Goal: Task Accomplishment & Management: Use online tool/utility

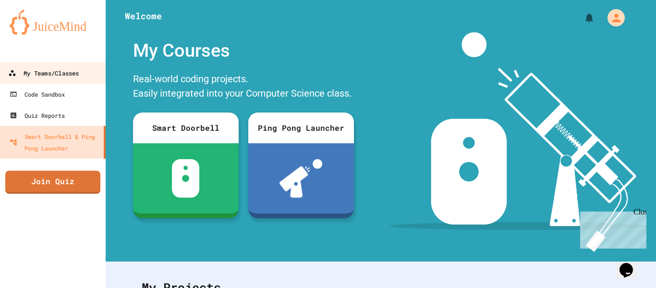
click at [53, 67] on div "My Teams/Classes" at bounding box center [43, 73] width 71 height 12
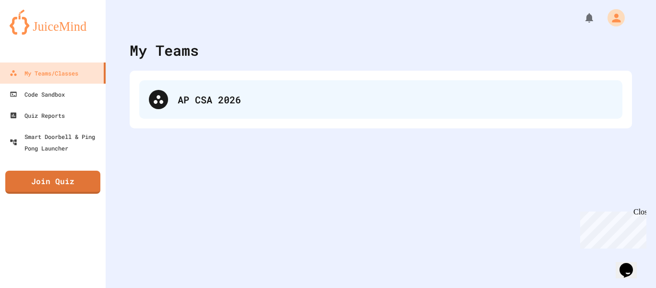
click at [221, 104] on div "AP CSA 2026" at bounding box center [395, 99] width 435 height 14
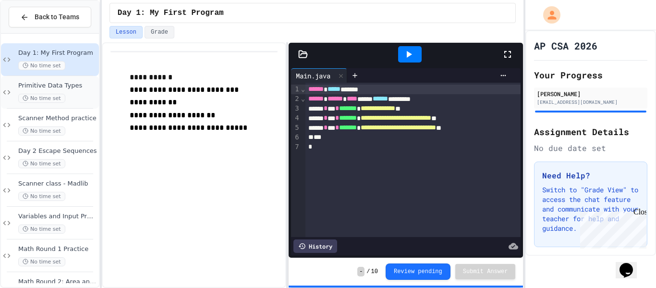
scroll to position [321, 0]
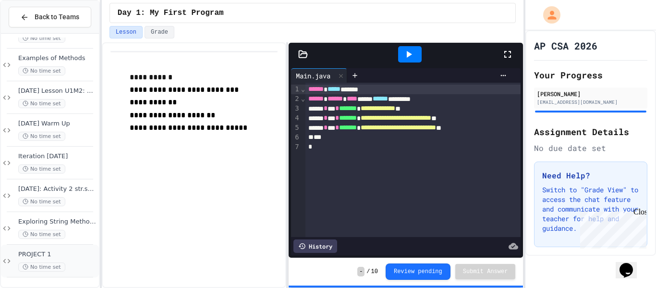
click at [70, 262] on div "No time set" at bounding box center [57, 266] width 79 height 9
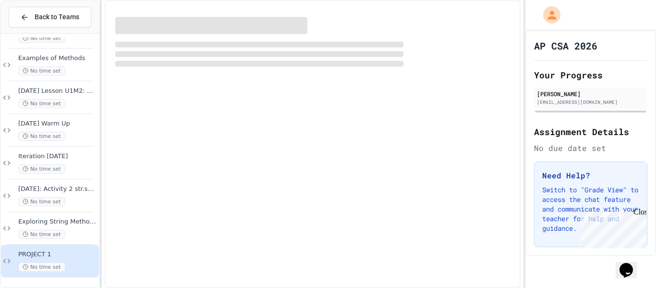
scroll to position [310, 0]
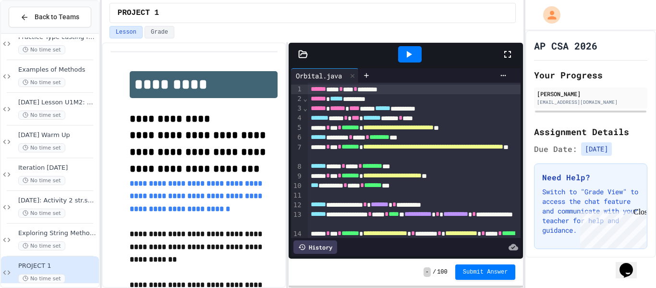
click at [418, 47] on div at bounding box center [410, 54] width 24 height 16
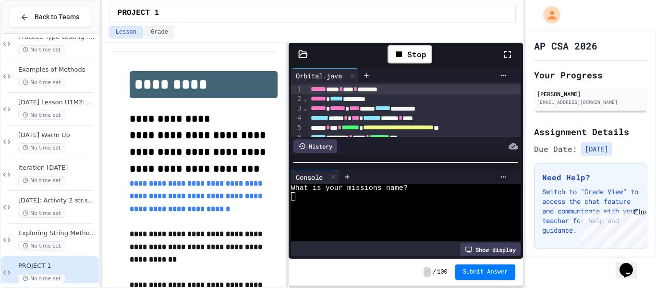
click at [309, 203] on div at bounding box center [401, 204] width 221 height 8
type textarea "*"
type textarea "**"
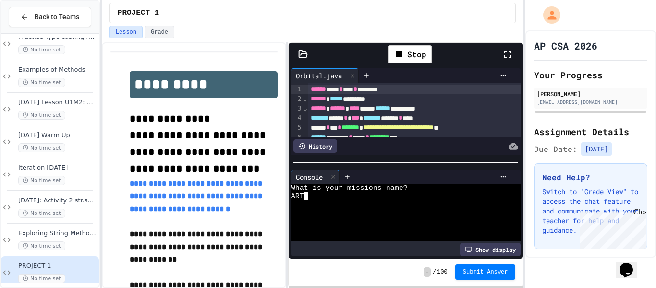
scroll to position [0, 0]
type textarea "****"
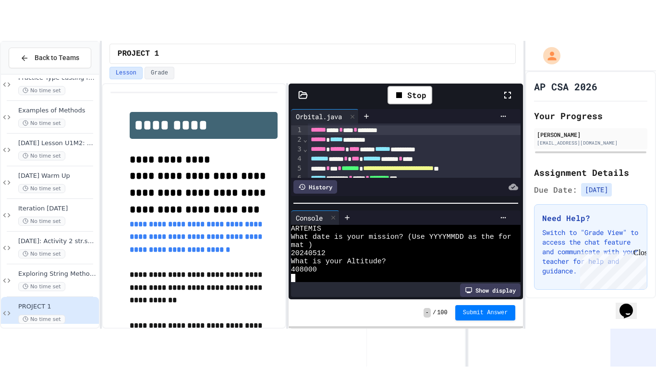
scroll to position [90, 0]
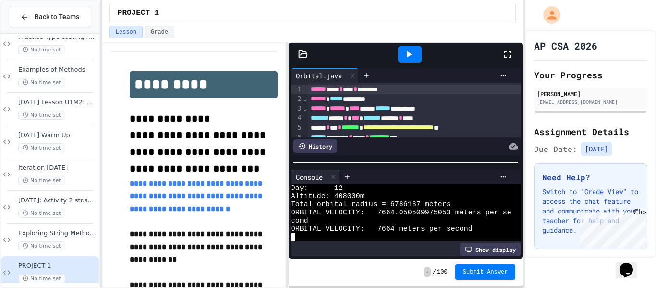
click at [506, 54] on icon at bounding box center [508, 55] width 12 height 12
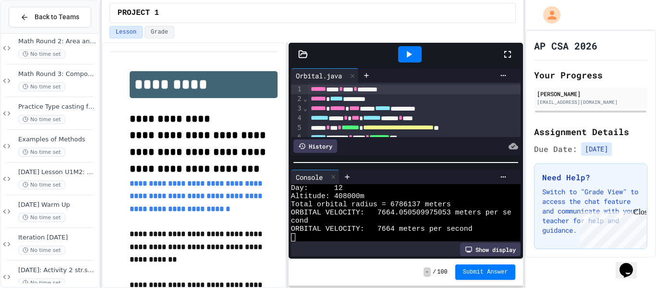
click at [414, 49] on div at bounding box center [410, 54] width 24 height 16
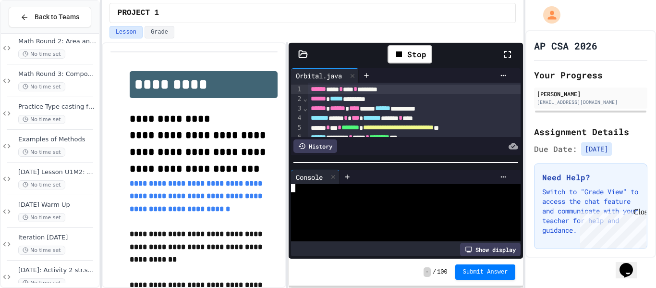
click at [340, 197] on div at bounding box center [401, 196] width 221 height 8
type textarea "*"
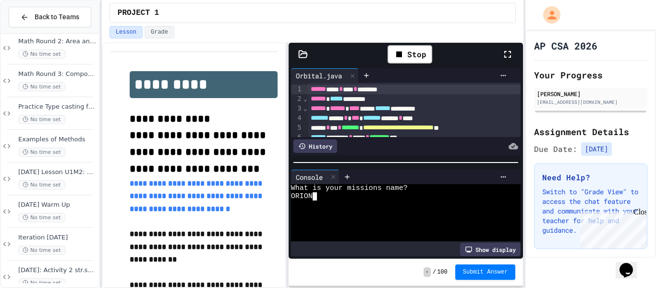
type textarea "****"
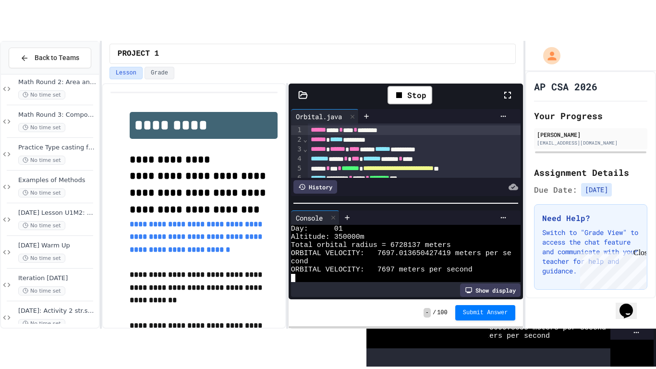
scroll to position [90, 0]
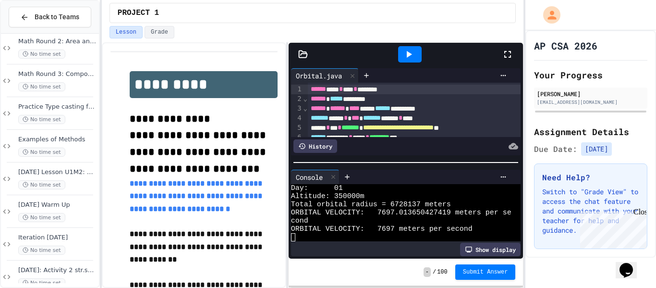
click at [502, 54] on div at bounding box center [410, 54] width 185 height 26
click at [503, 53] on icon at bounding box center [508, 55] width 12 height 12
click at [413, 55] on icon at bounding box center [409, 55] width 12 height 12
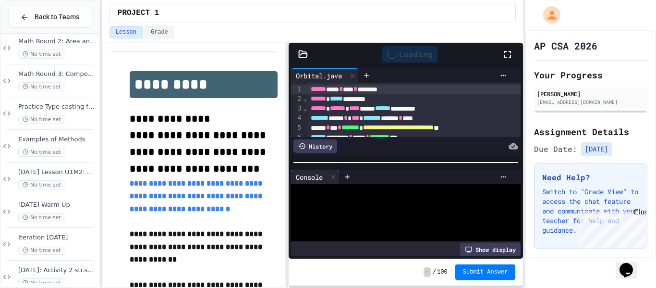
scroll to position [0, 0]
click at [329, 196] on div at bounding box center [401, 196] width 221 height 8
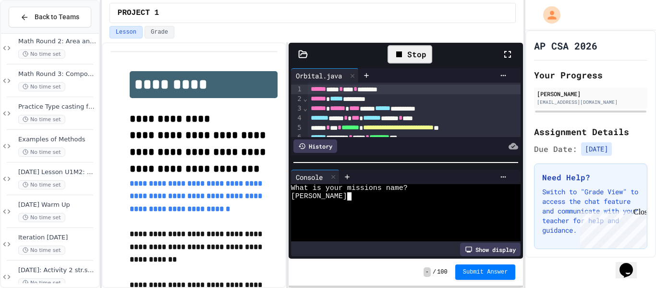
scroll to position [0, 20]
type textarea "*****"
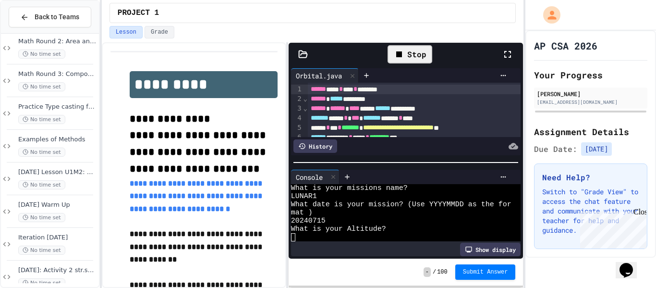
click at [202, 108] on p at bounding box center [204, 104] width 148 height 12
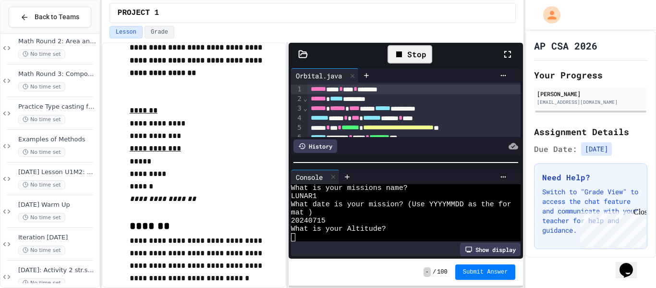
scroll to position [269, 0]
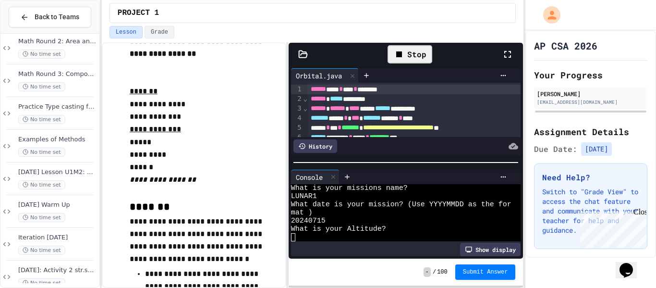
click at [324, 238] on div at bounding box center [401, 237] width 221 height 8
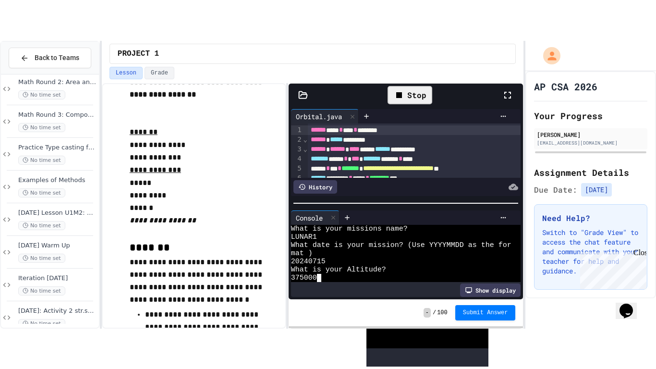
scroll to position [90, 0]
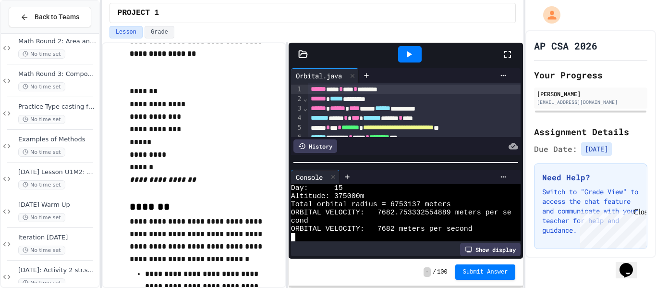
click at [506, 53] on icon at bounding box center [508, 55] width 12 height 12
click at [409, 53] on icon at bounding box center [409, 54] width 5 height 7
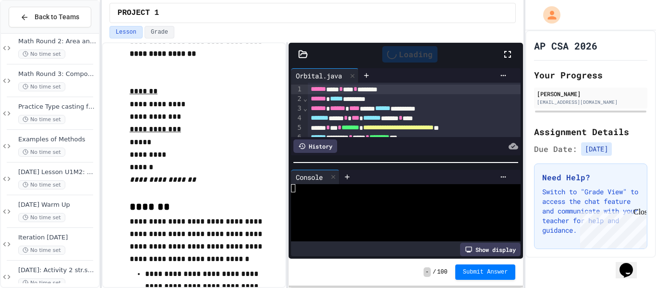
scroll to position [0, 0]
click at [322, 209] on div at bounding box center [401, 212] width 221 height 8
type textarea "******"
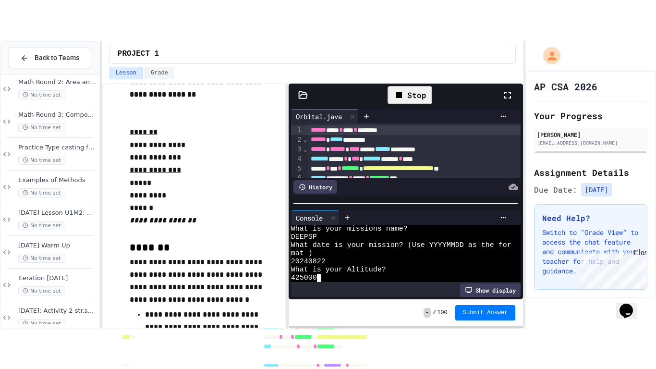
scroll to position [90, 0]
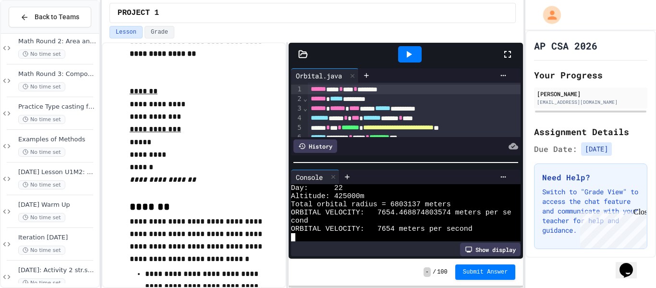
click at [510, 56] on icon at bounding box center [508, 55] width 12 height 12
